Goal: Transaction & Acquisition: Subscribe to service/newsletter

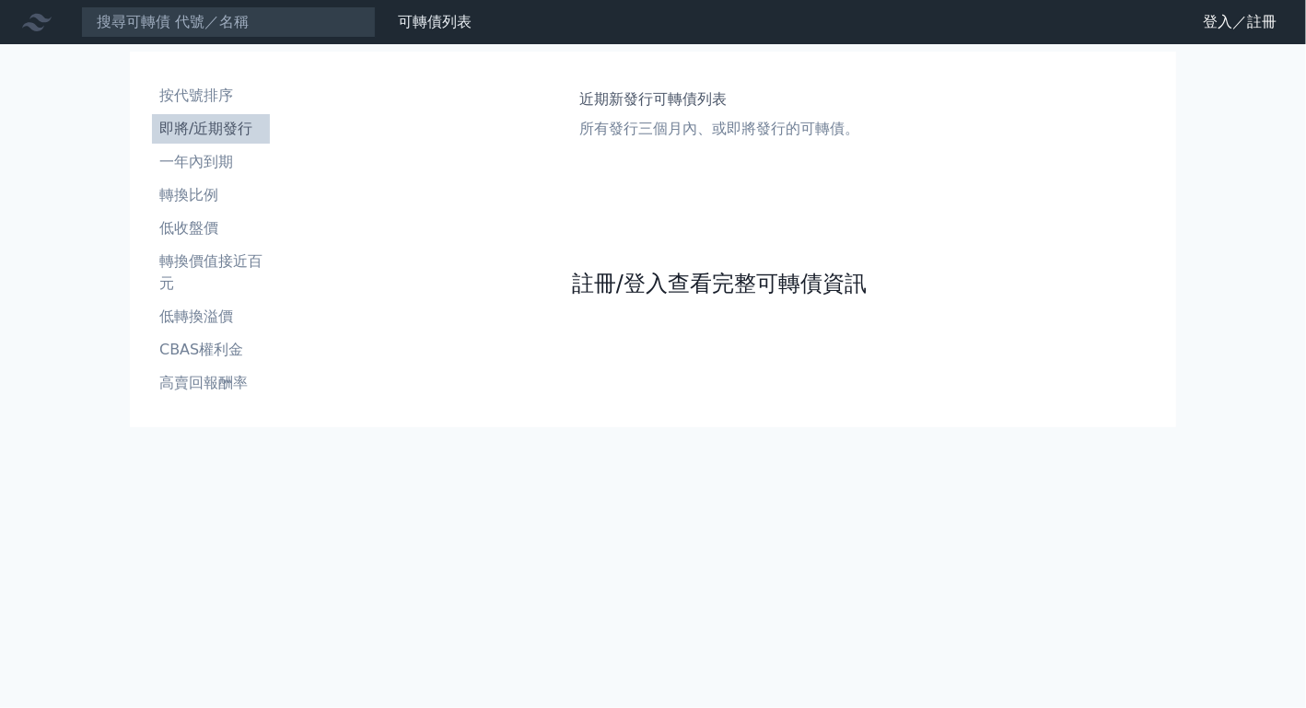
click at [792, 280] on link "註冊/登入查看完整可轉債資訊" at bounding box center [719, 283] width 295 height 29
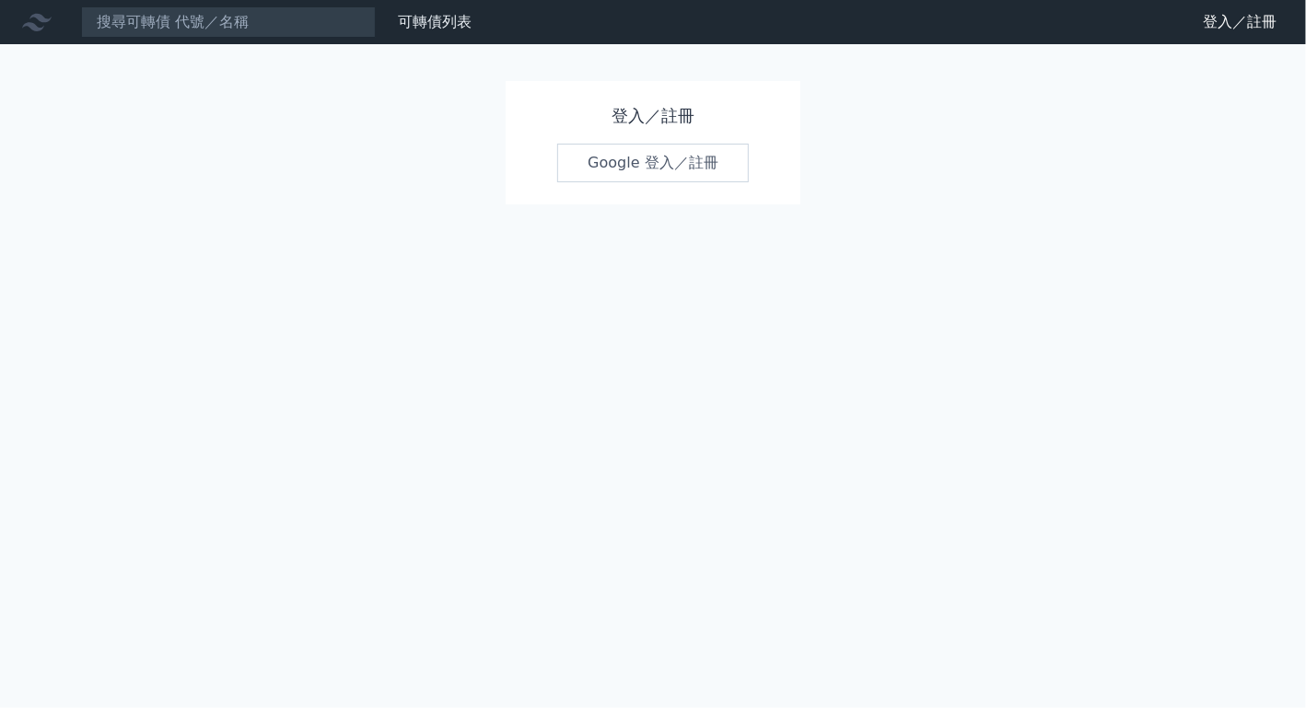
click at [707, 162] on link "Google 登入／註冊" at bounding box center [653, 163] width 192 height 39
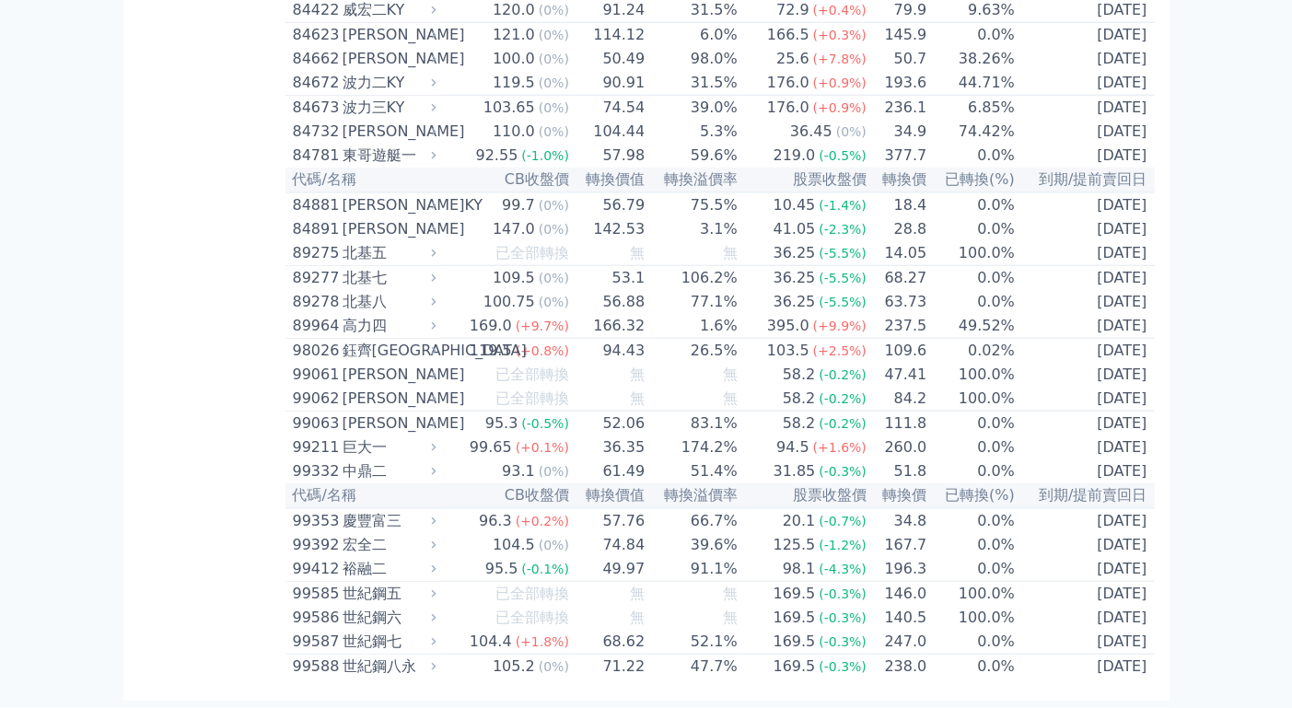
drag, startPoint x: 1220, startPoint y: 332, endPoint x: 1123, endPoint y: 92, distance: 259.1
